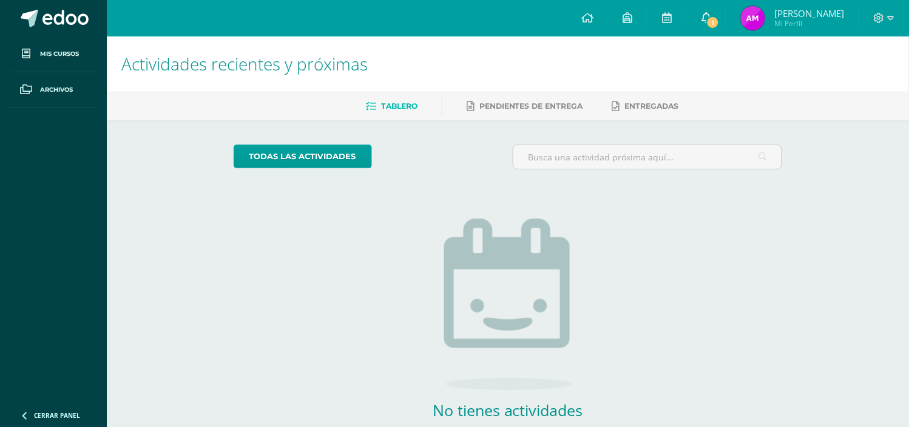
click at [719, 20] on span "1" at bounding box center [713, 22] width 13 height 13
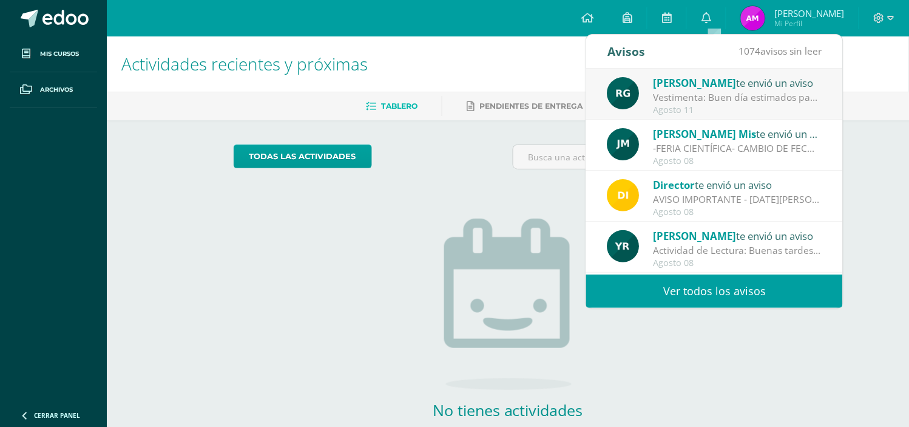
click at [668, 282] on link "Ver todos los avisos" at bounding box center [714, 290] width 257 height 33
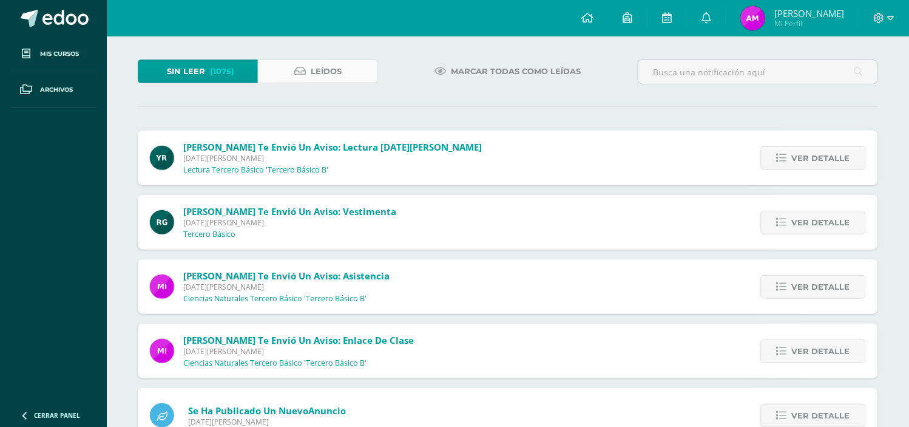
scroll to position [57, 0]
click at [340, 75] on span "Leídos" at bounding box center [326, 70] width 31 height 22
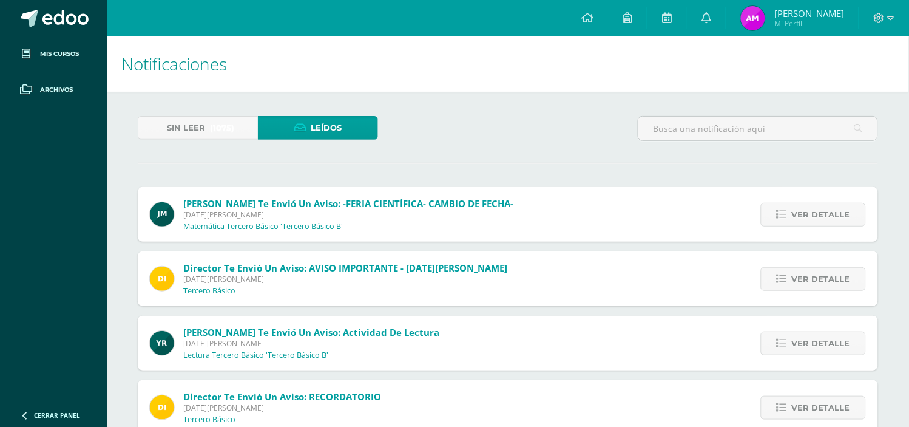
click at [234, 128] on span "(1075)" at bounding box center [222, 128] width 24 height 22
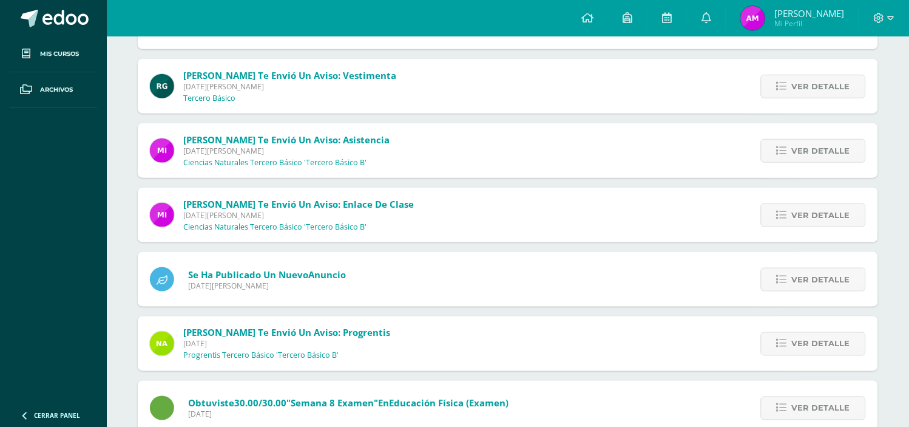
scroll to position [201, 0]
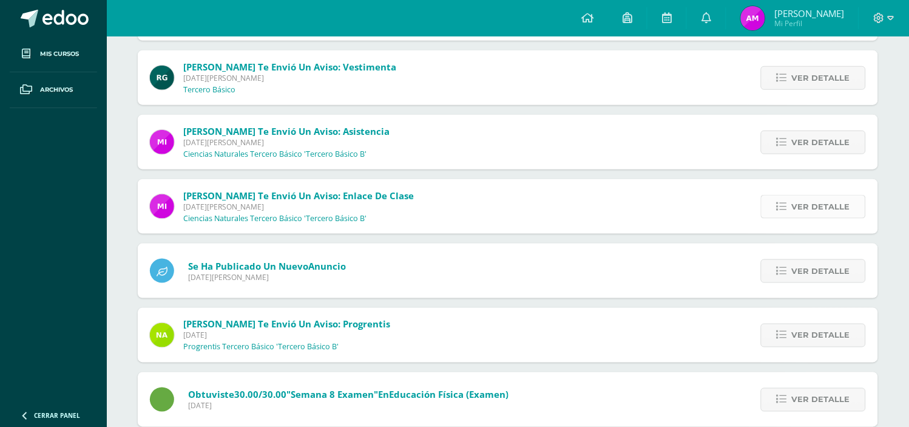
click at [788, 217] on link "Ver detalle" at bounding box center [813, 207] width 105 height 24
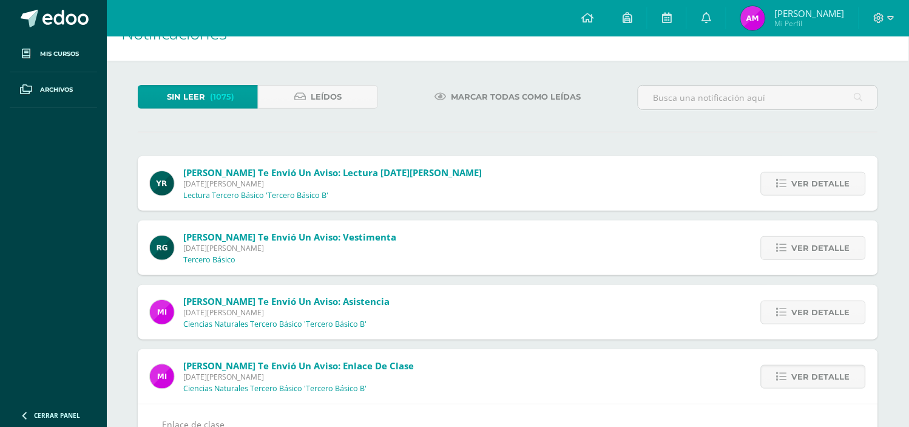
scroll to position [22, 0]
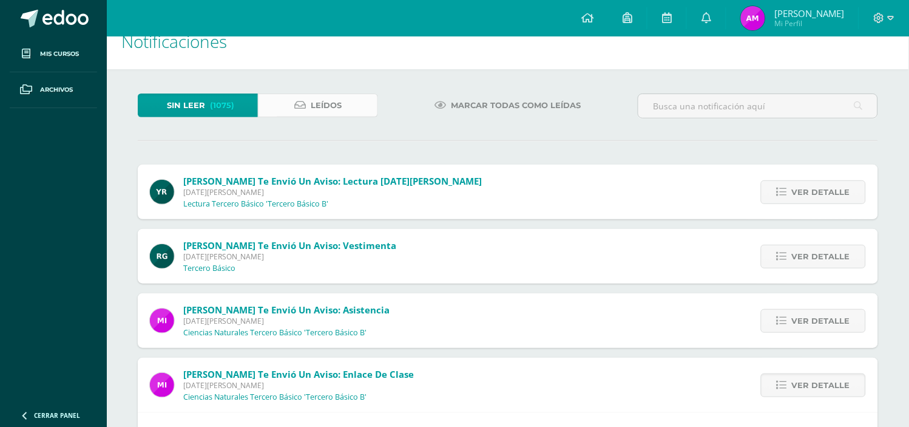
click at [337, 101] on span "Leídos" at bounding box center [326, 105] width 31 height 22
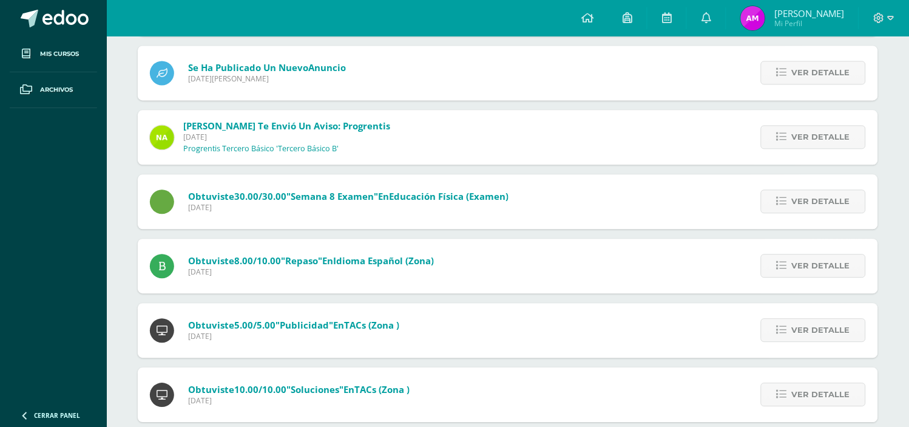
scroll to position [560, 0]
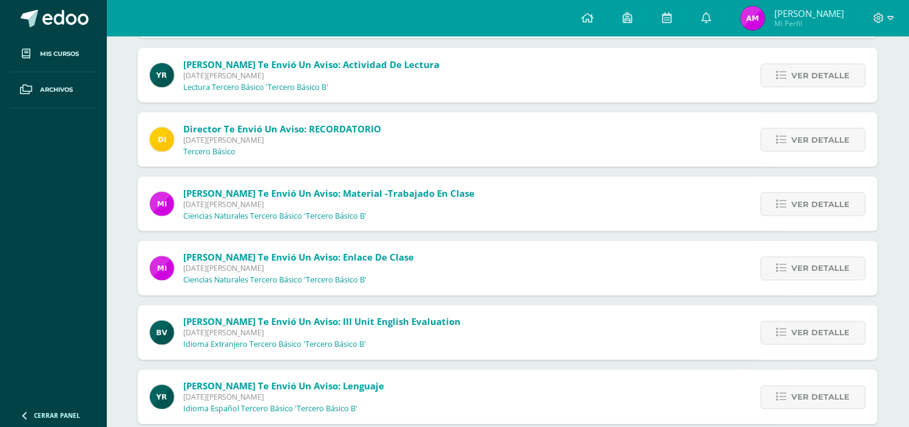
scroll to position [270, 0]
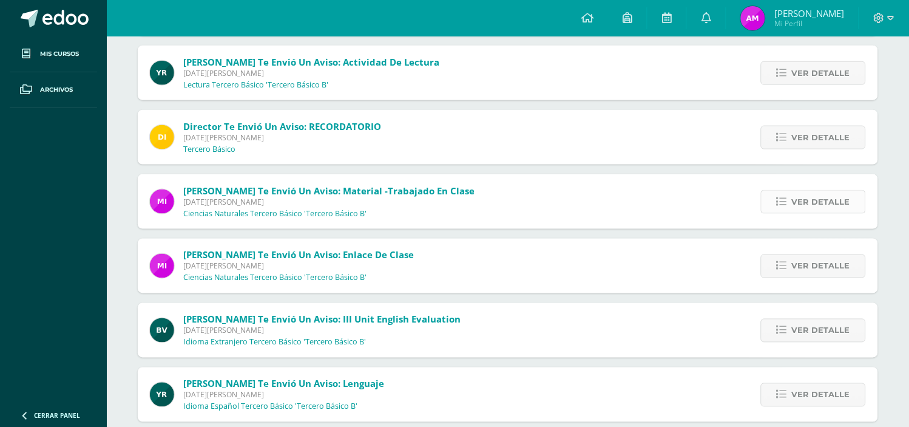
click at [809, 213] on span "Ver detalle" at bounding box center [821, 202] width 58 height 22
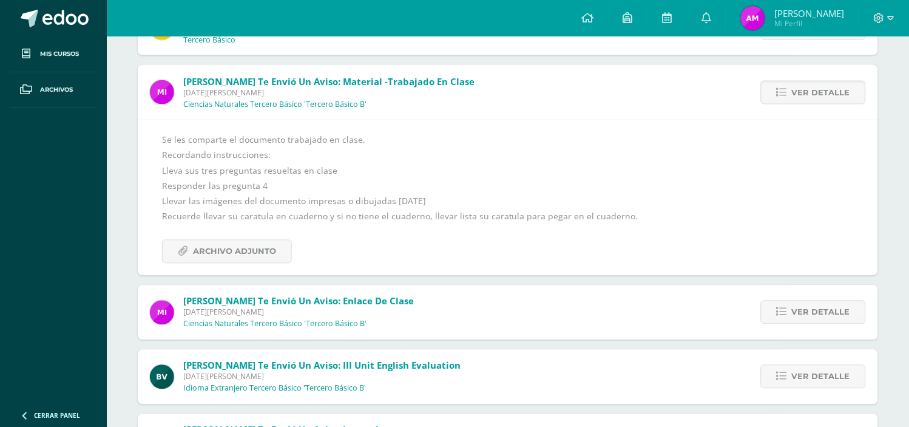
scroll to position [382, 0]
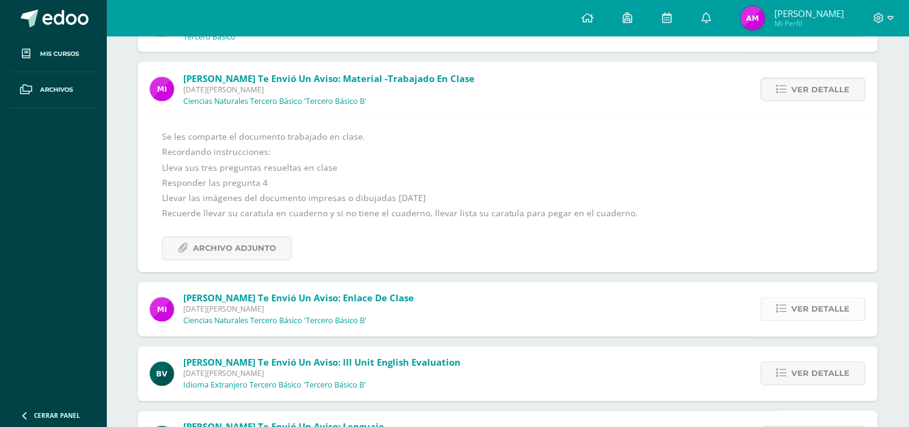
click at [829, 321] on span "Ver detalle" at bounding box center [821, 309] width 58 height 22
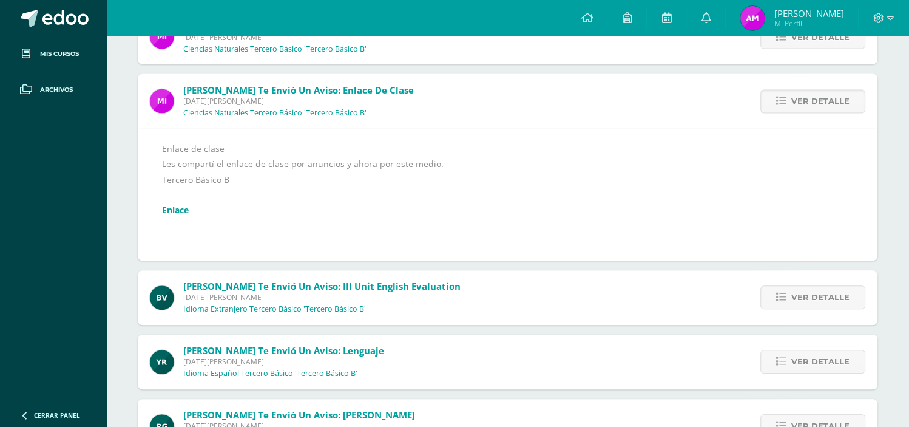
scroll to position [435, 0]
click at [189, 216] on link "Enlace" at bounding box center [175, 210] width 27 height 12
click at [65, 14] on span at bounding box center [65, 19] width 46 height 18
